Goal: Task Accomplishment & Management: Manage account settings

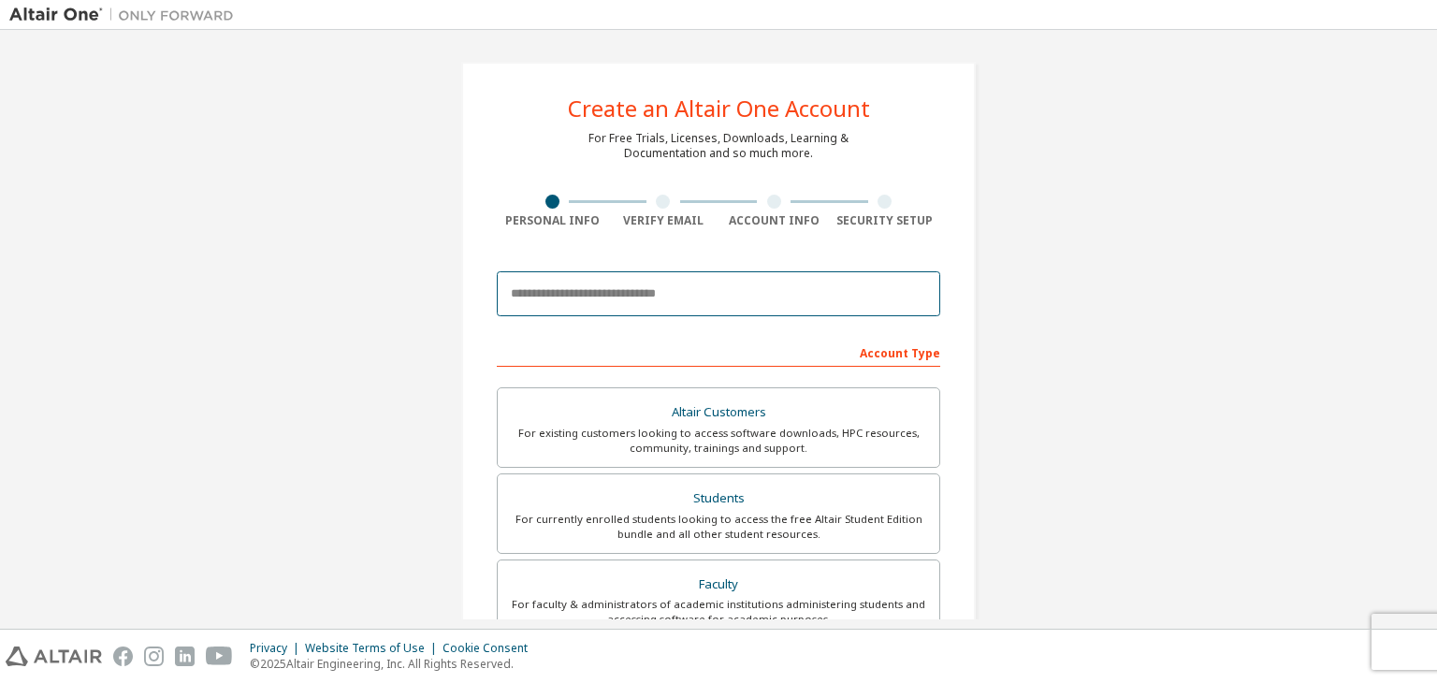
click at [671, 289] on input "email" at bounding box center [718, 293] width 443 height 45
type input "**********"
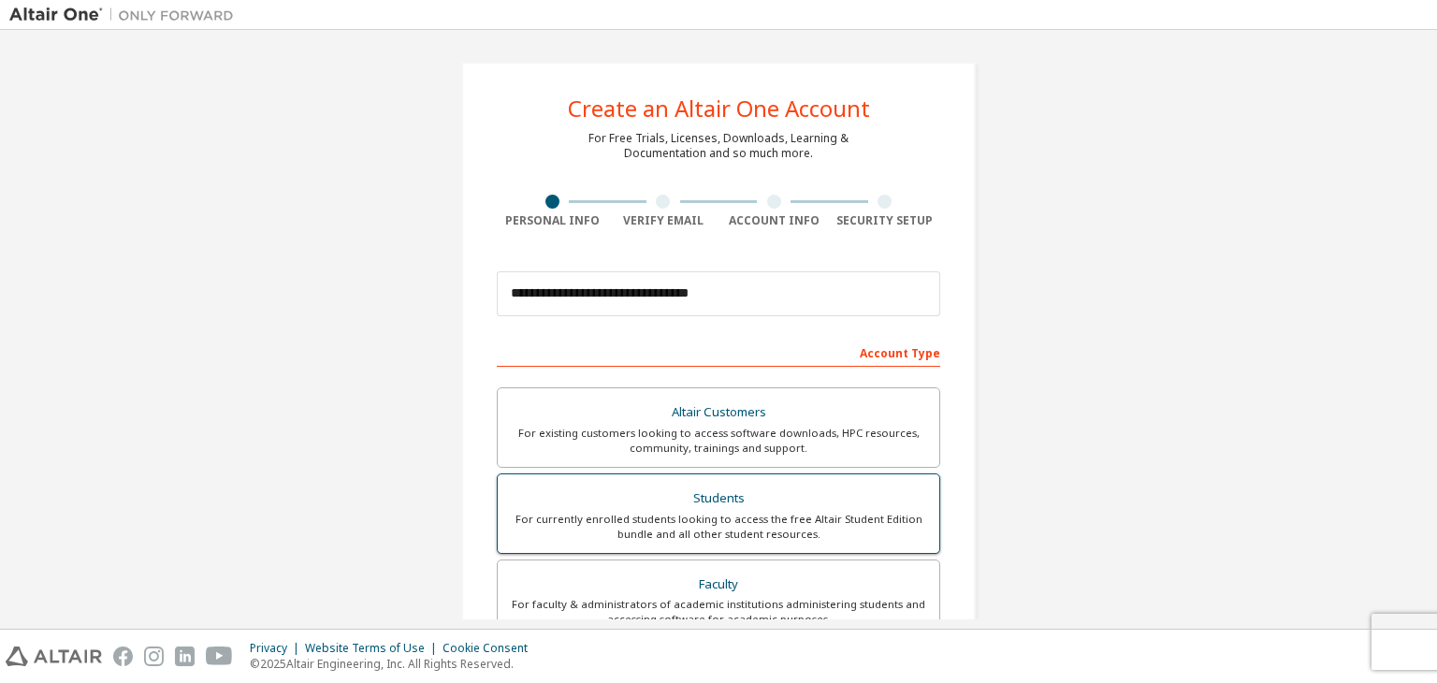
click at [691, 480] on label "Students For currently enrolled students looking to access the free Altair Stud…" at bounding box center [718, 513] width 443 height 80
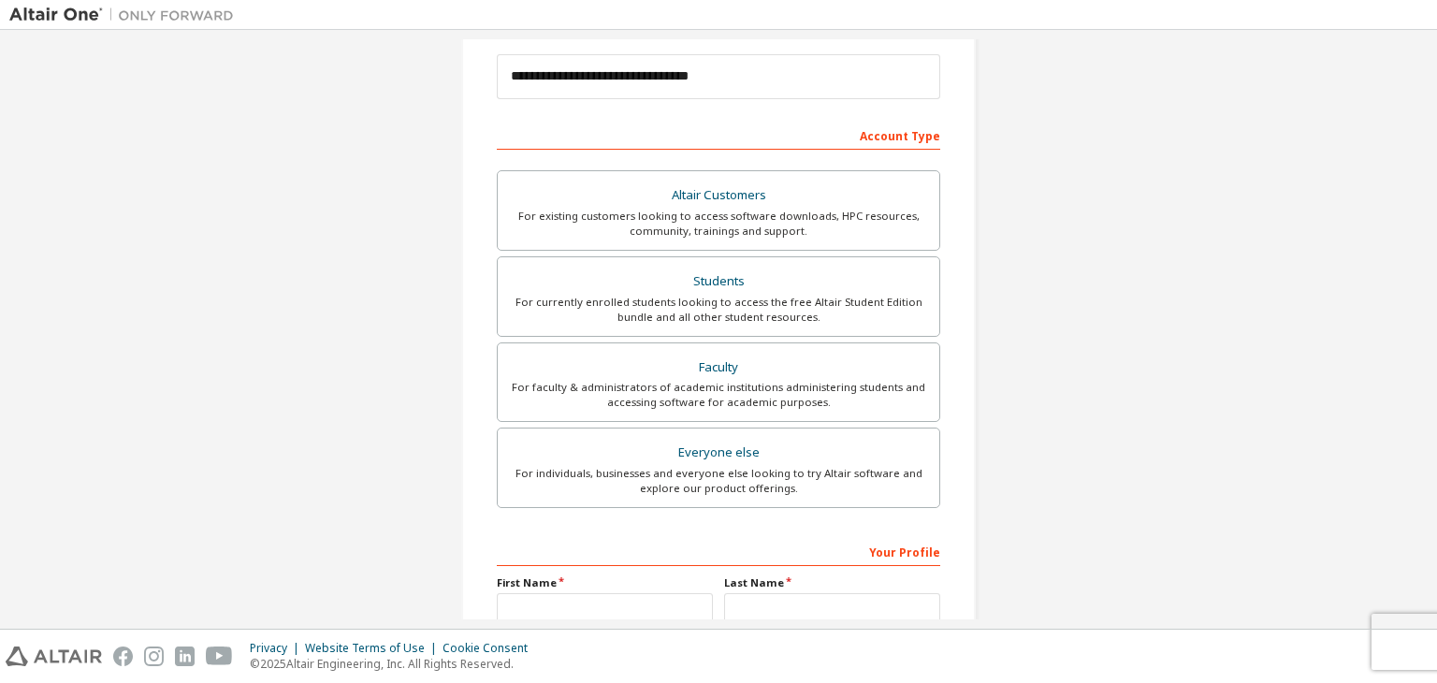
scroll to position [407, 0]
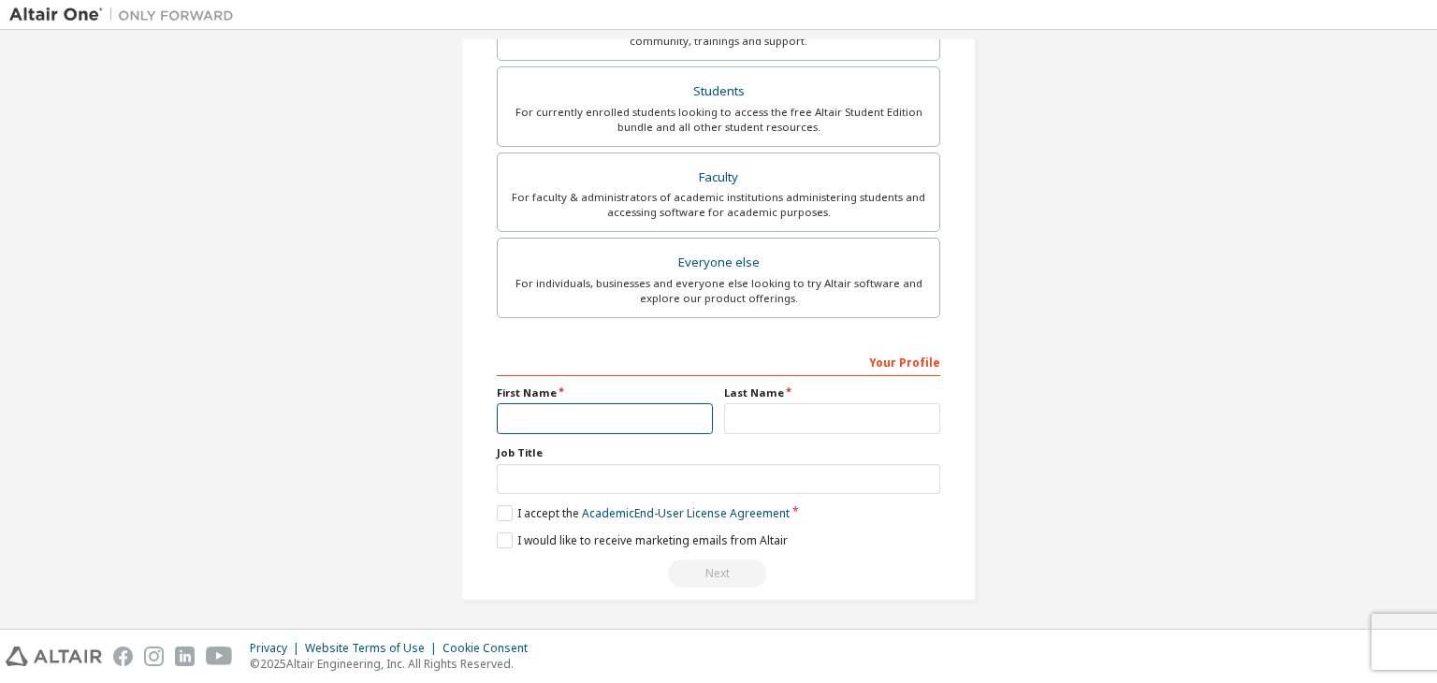
click at [666, 417] on input "text" at bounding box center [605, 418] width 216 height 31
type input "*******"
click at [842, 388] on label "Last Name" at bounding box center [832, 392] width 216 height 15
click at [835, 403] on input "text" at bounding box center [832, 418] width 216 height 31
type input "*"
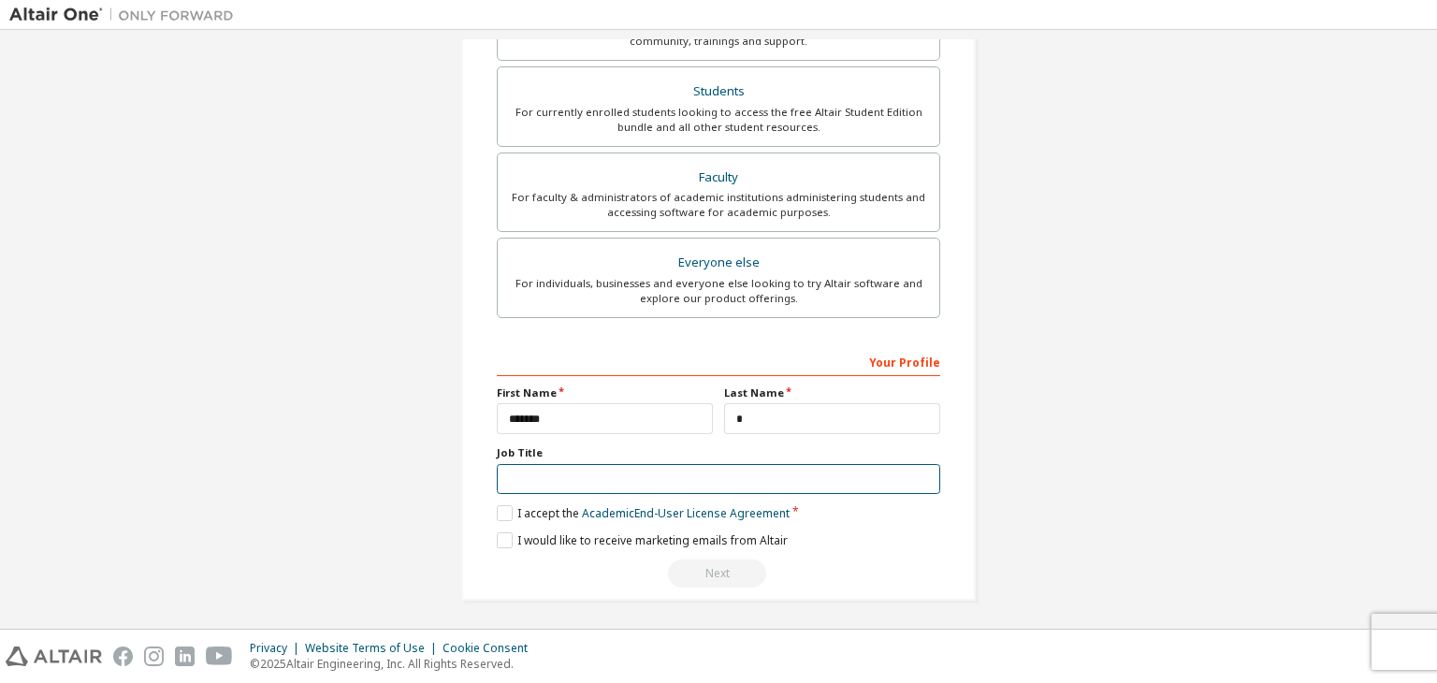
click at [641, 473] on input "text" at bounding box center [718, 479] width 443 height 31
click at [502, 505] on label "I accept the Academic End-User License Agreement" at bounding box center [643, 513] width 293 height 16
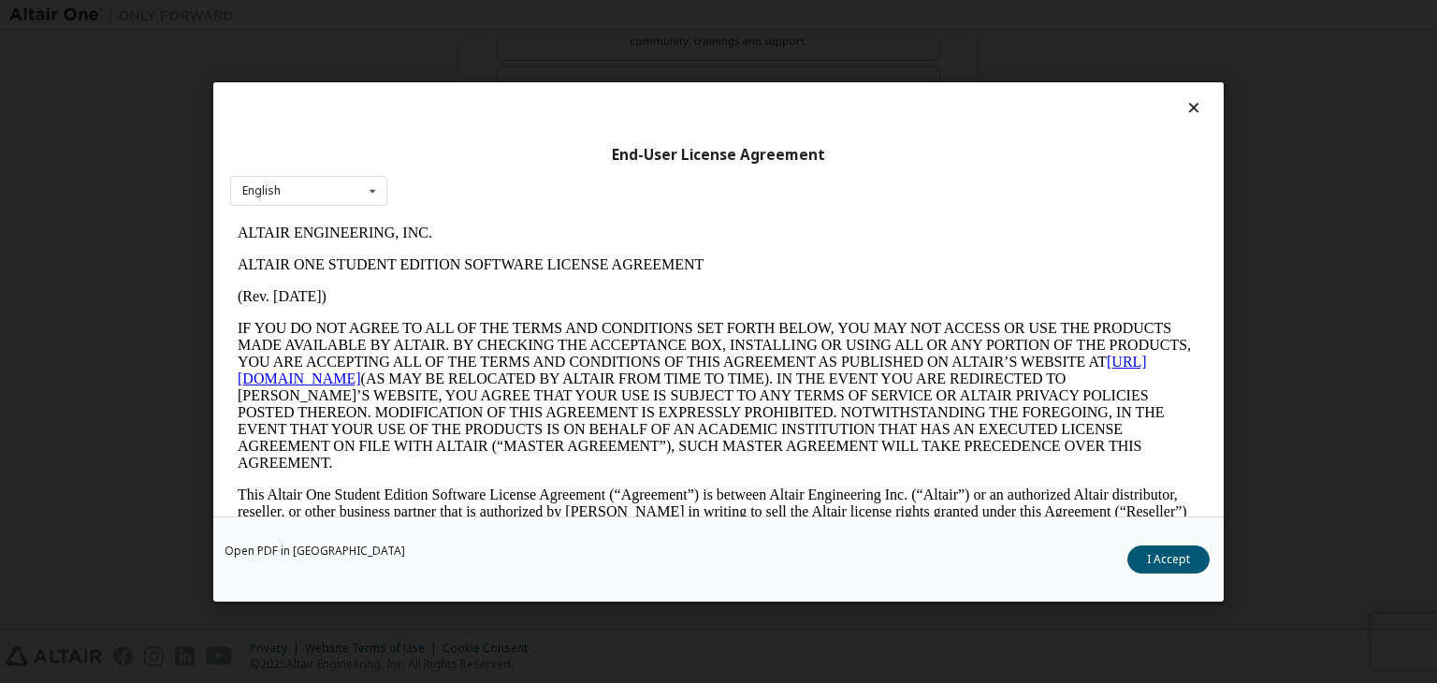
scroll to position [0, 0]
click at [1150, 551] on button "I Accept" at bounding box center [1168, 559] width 82 height 28
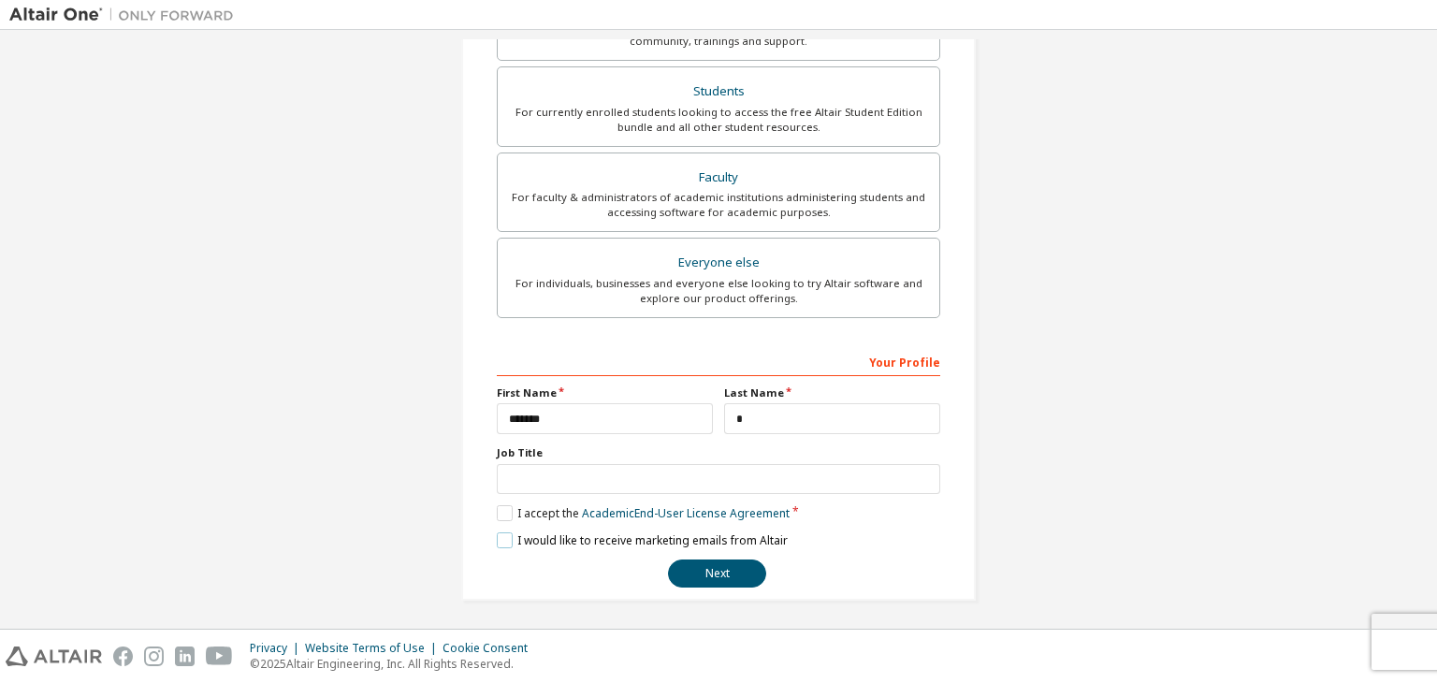
click at [497, 532] on label "I would like to receive marketing emails from Altair" at bounding box center [642, 540] width 291 height 16
drag, startPoint x: 538, startPoint y: 470, endPoint x: 530, endPoint y: 491, distance: 23.1
click at [538, 471] on input "text" at bounding box center [718, 479] width 443 height 31
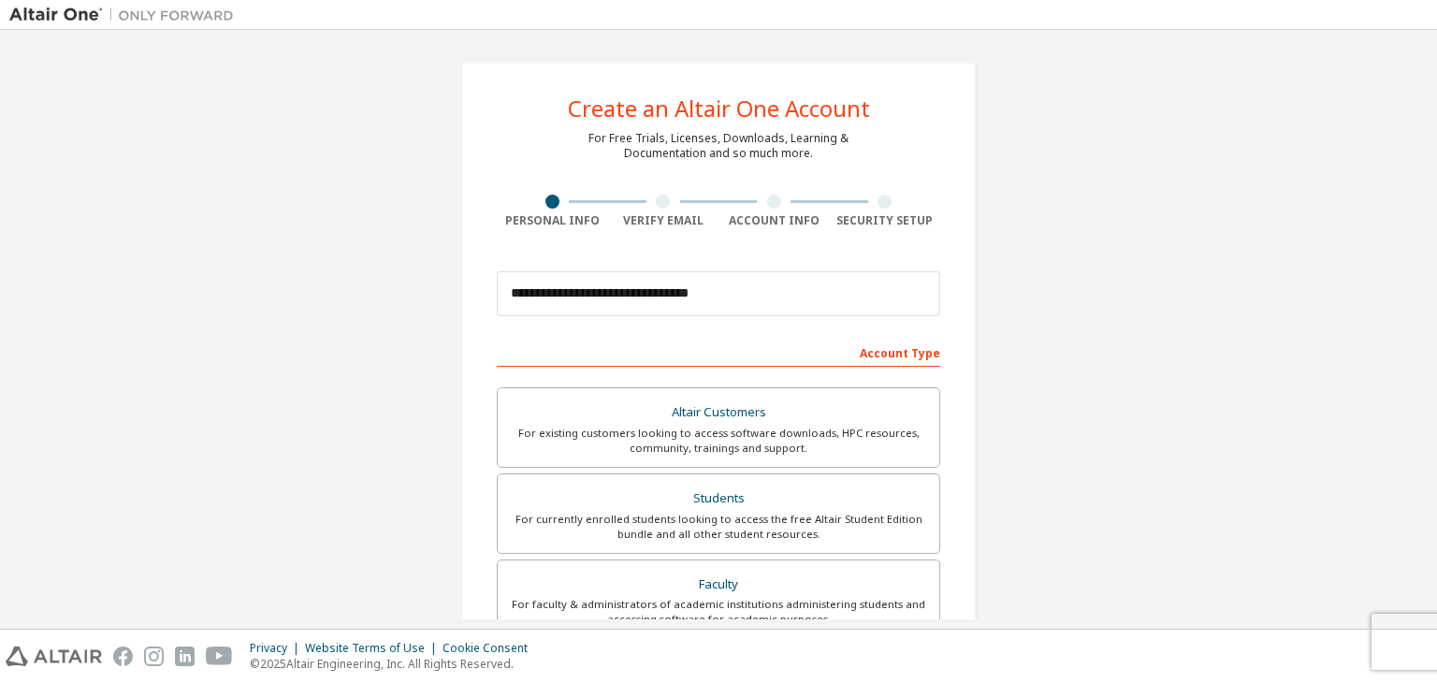
scroll to position [407, 0]
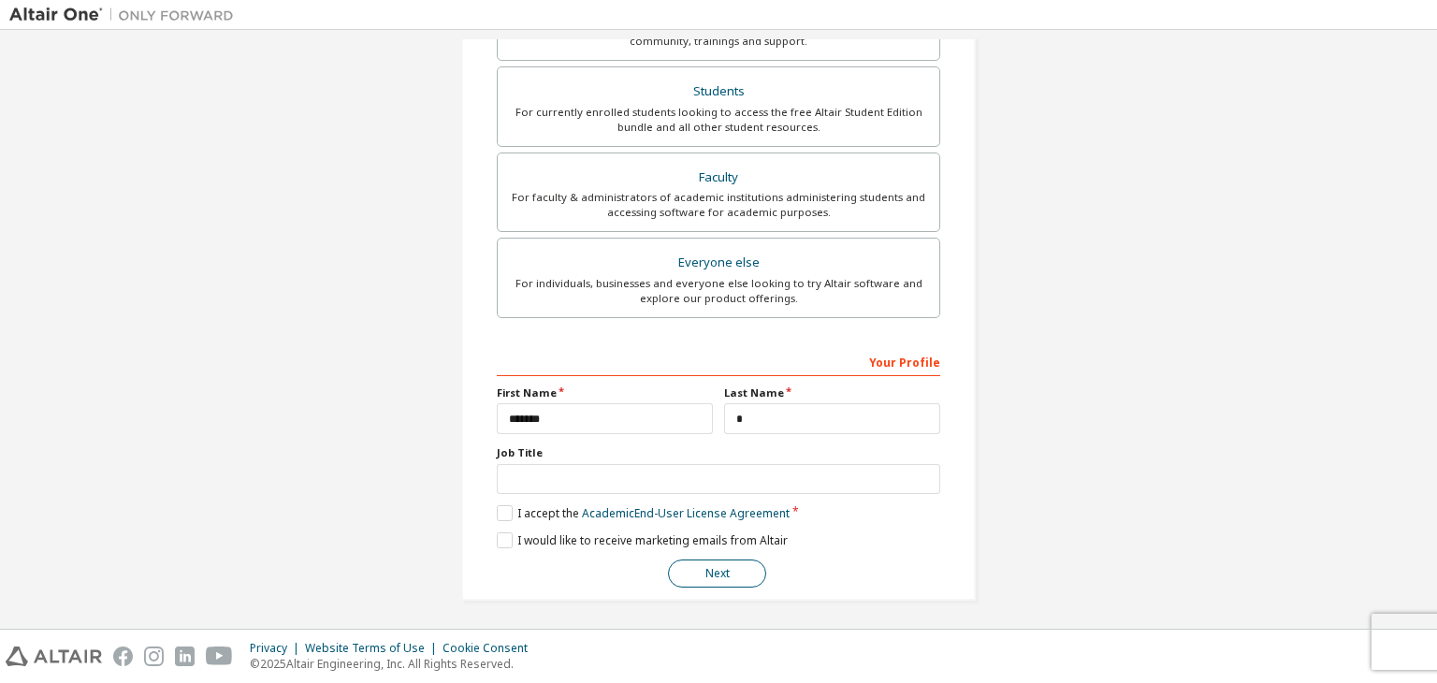
click at [697, 564] on button "Next" at bounding box center [717, 574] width 98 height 28
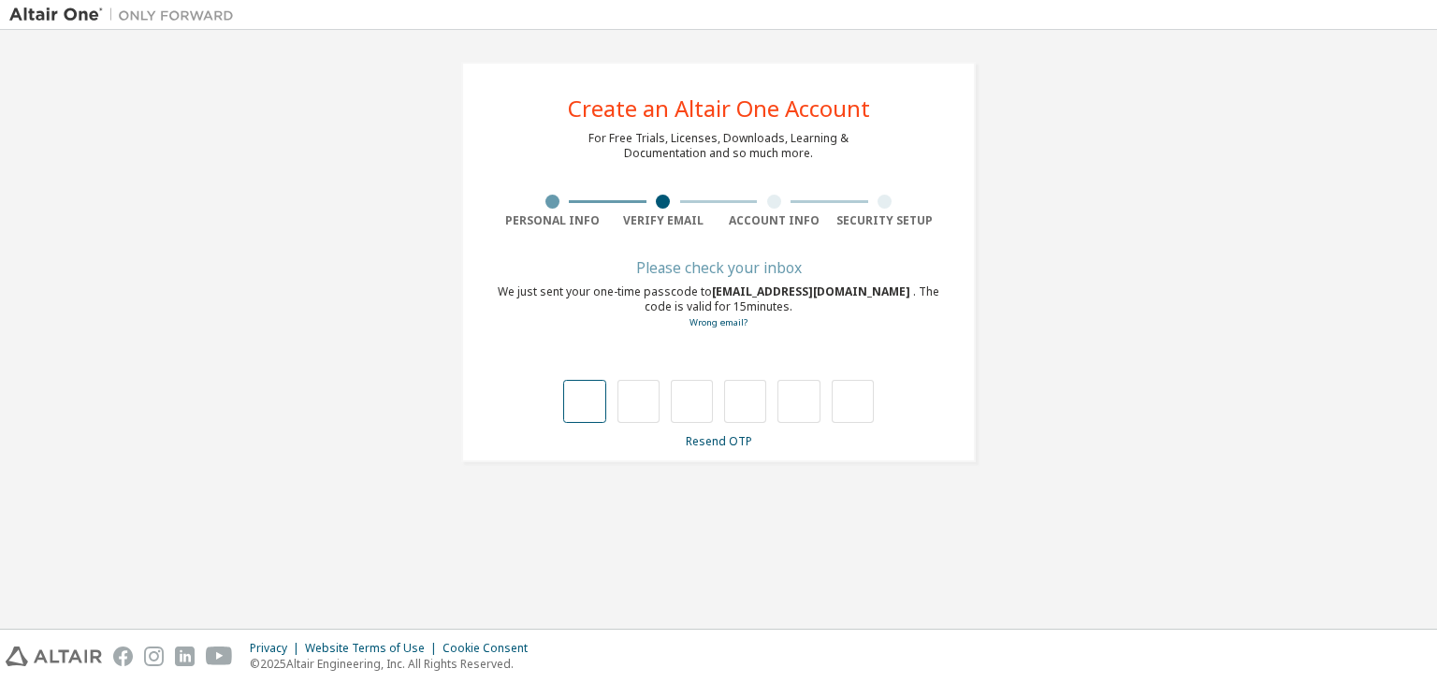
type input "*"
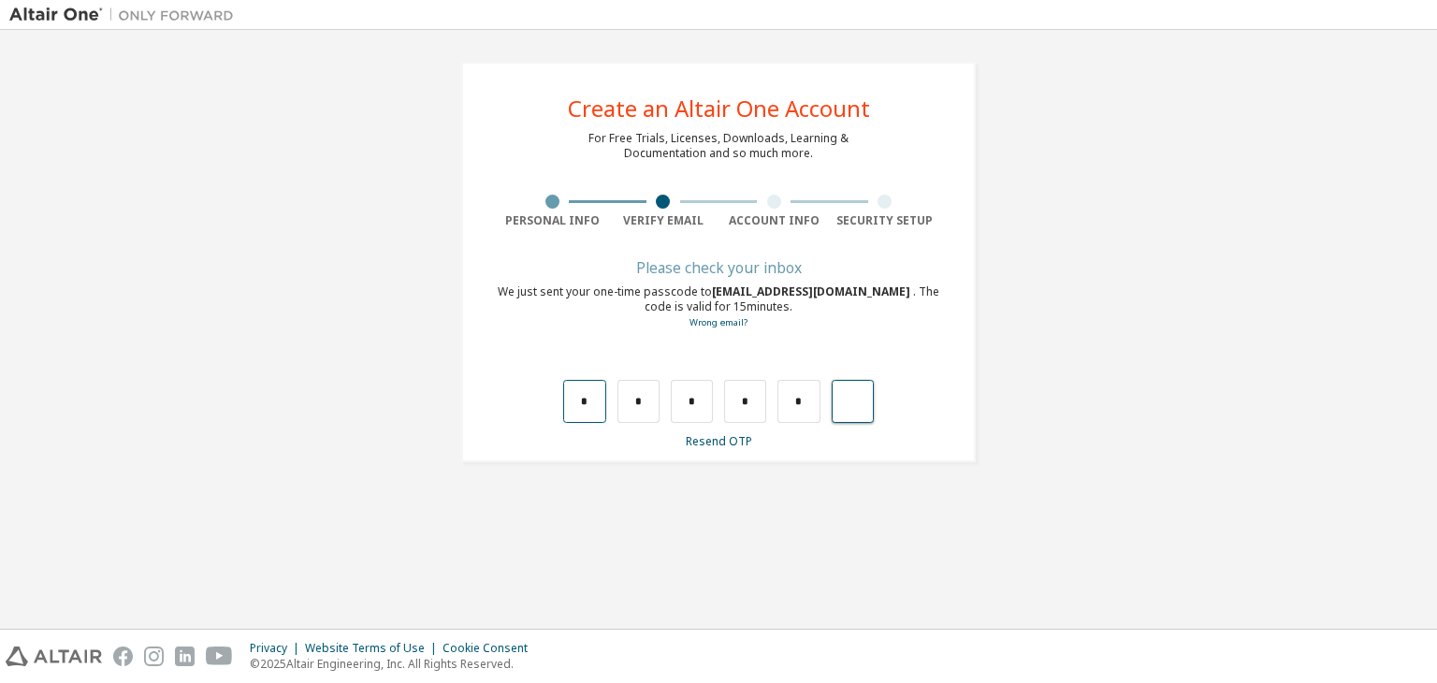
type input "*"
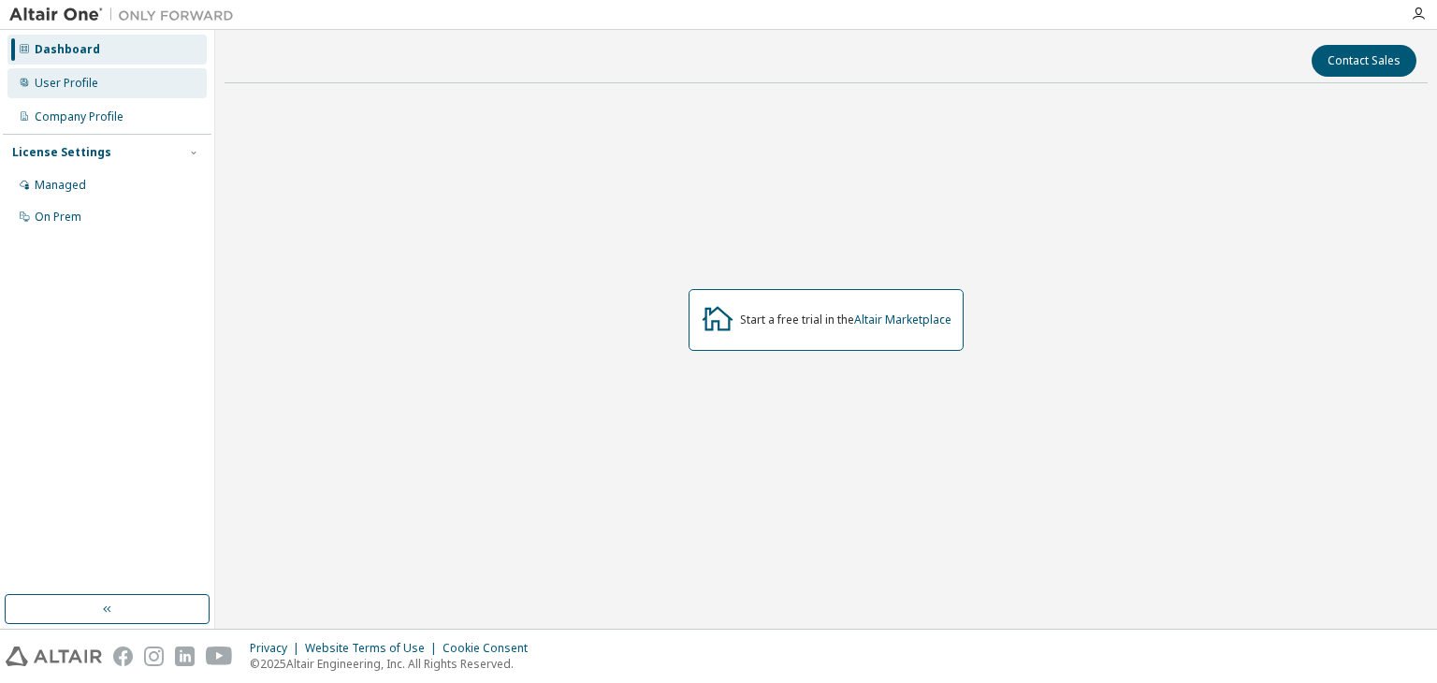
click at [138, 89] on div "User Profile" at bounding box center [106, 83] width 199 height 30
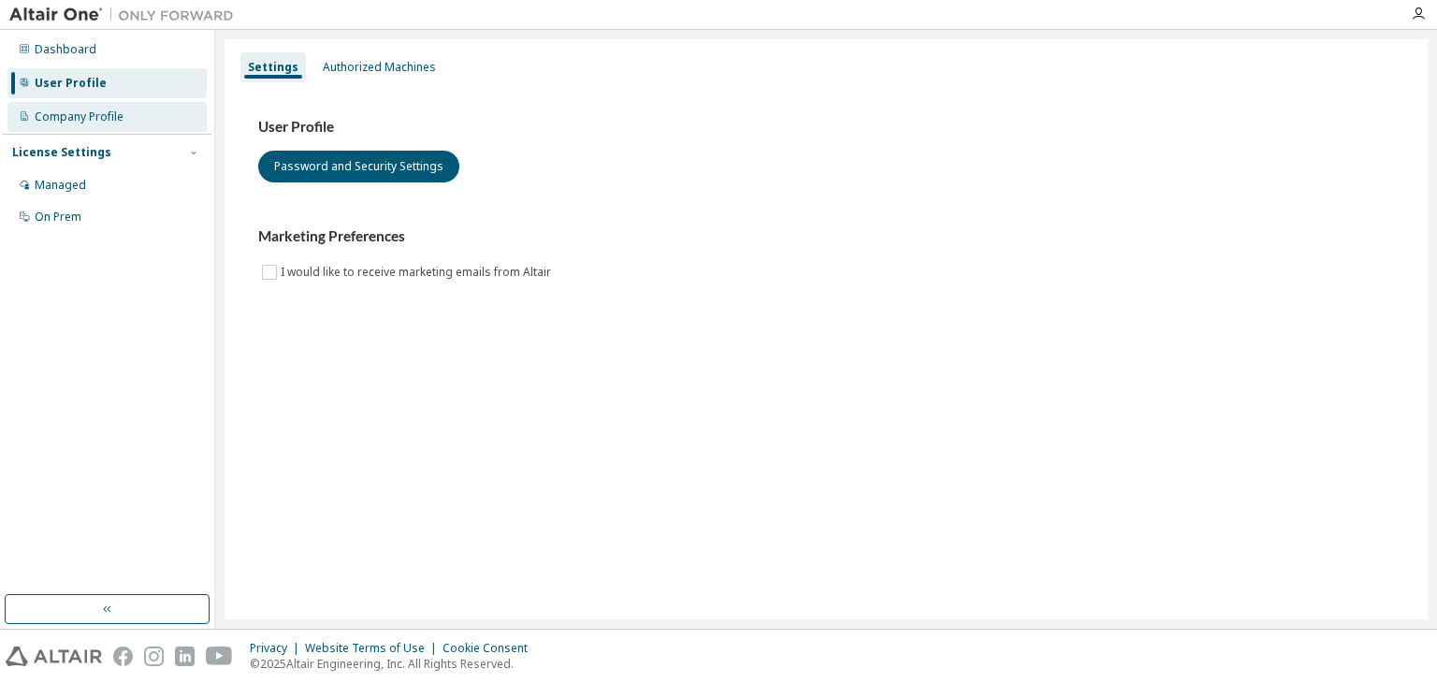
click at [138, 106] on div "Company Profile" at bounding box center [106, 117] width 199 height 30
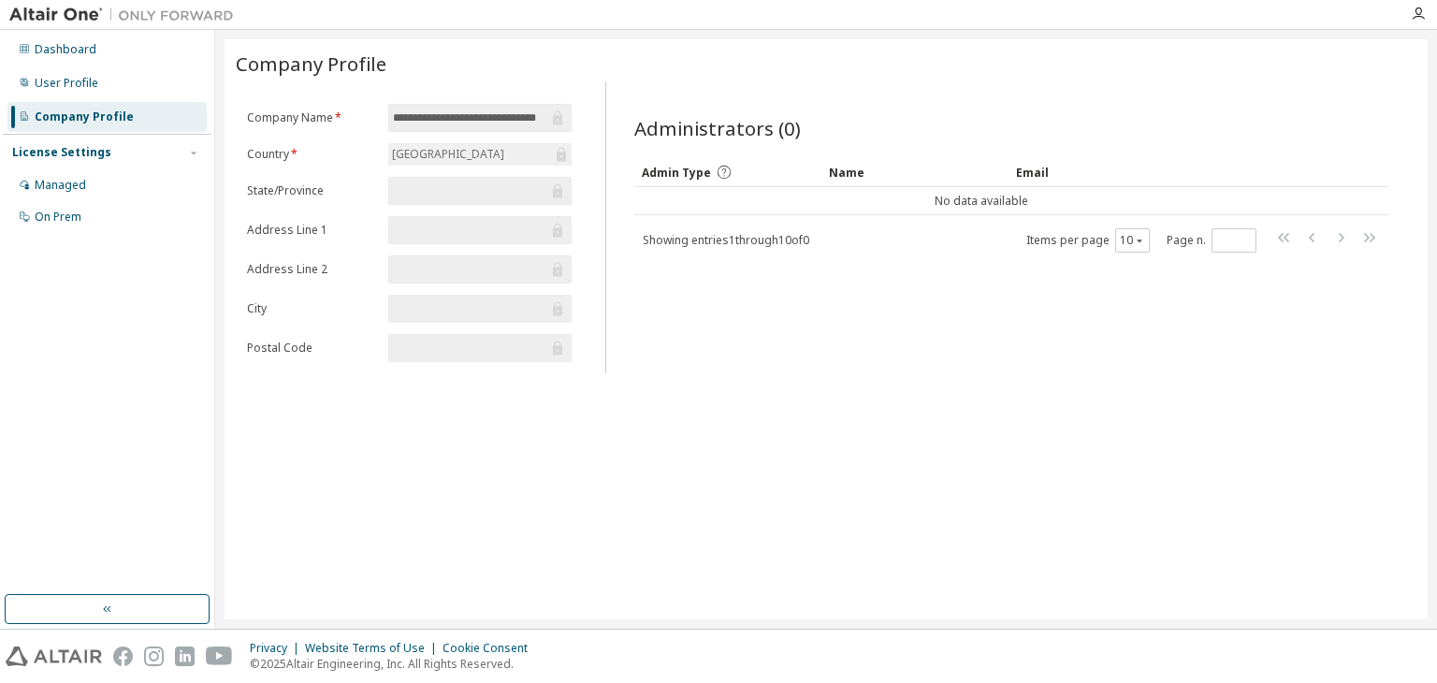
click at [124, 162] on div "License Settings Managed On Prem" at bounding box center [107, 184] width 209 height 100
click at [122, 171] on div "Managed" at bounding box center [106, 185] width 199 height 30
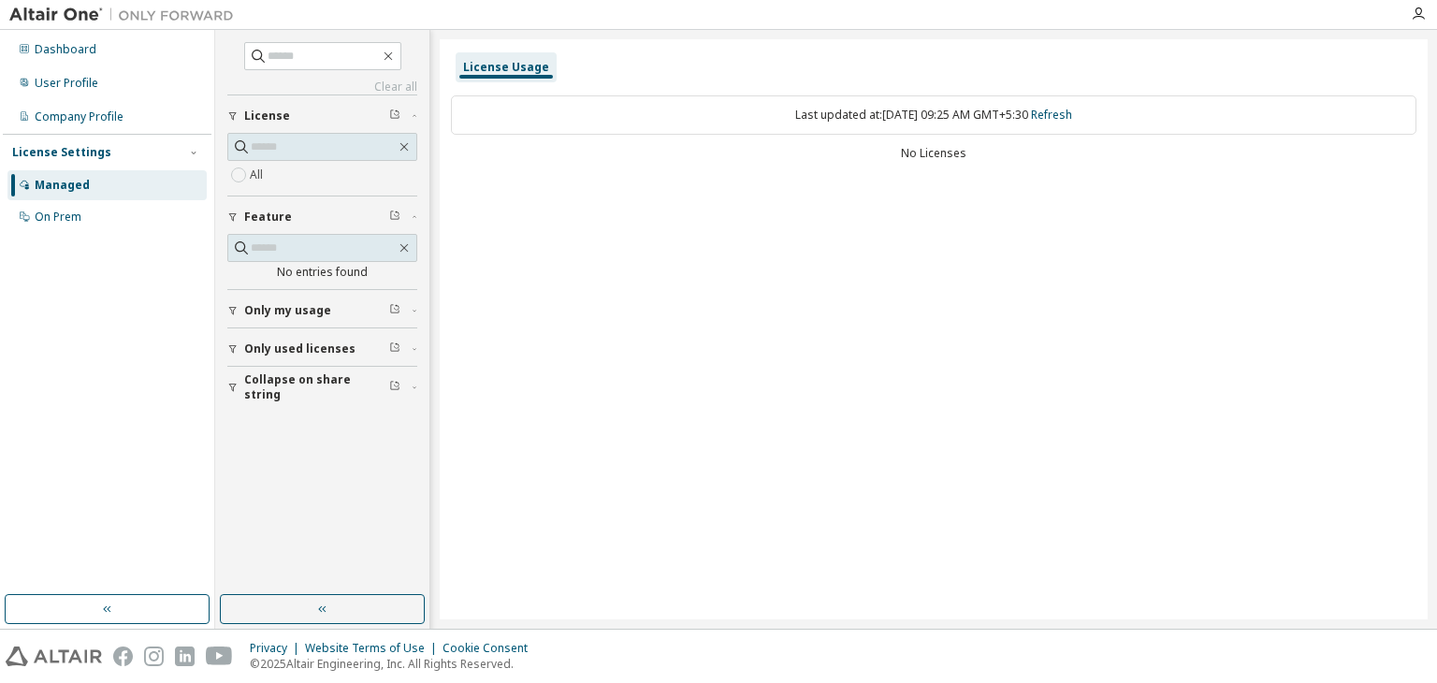
click at [55, 22] on img at bounding box center [126, 15] width 234 height 19
